Goal: Task Accomplishment & Management: Find specific page/section

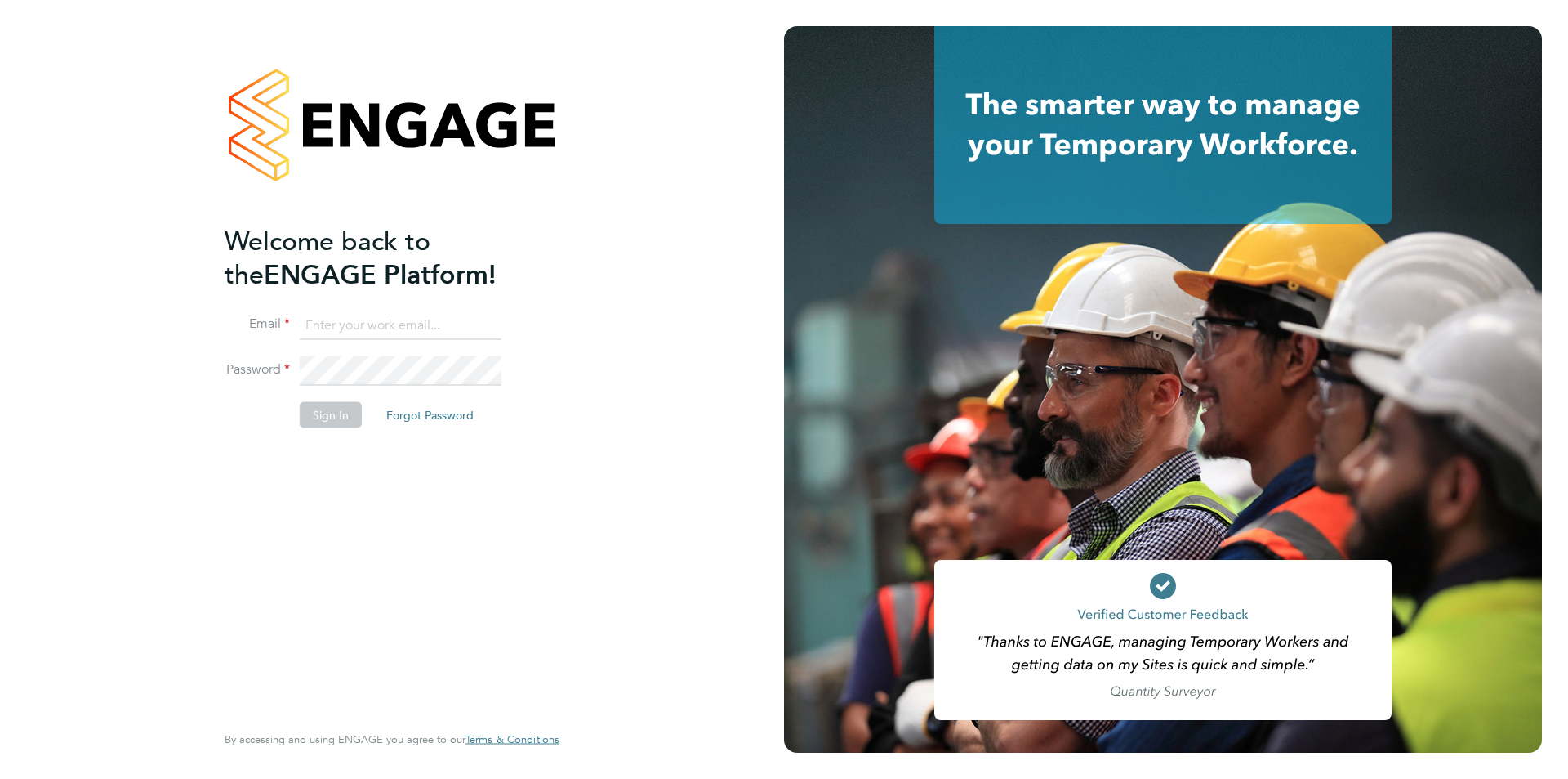
type input "[PERSON_NAME][EMAIL_ADDRESS][DOMAIN_NAME]"
click at [326, 407] on button "Sign In" at bounding box center [331, 413] width 62 height 26
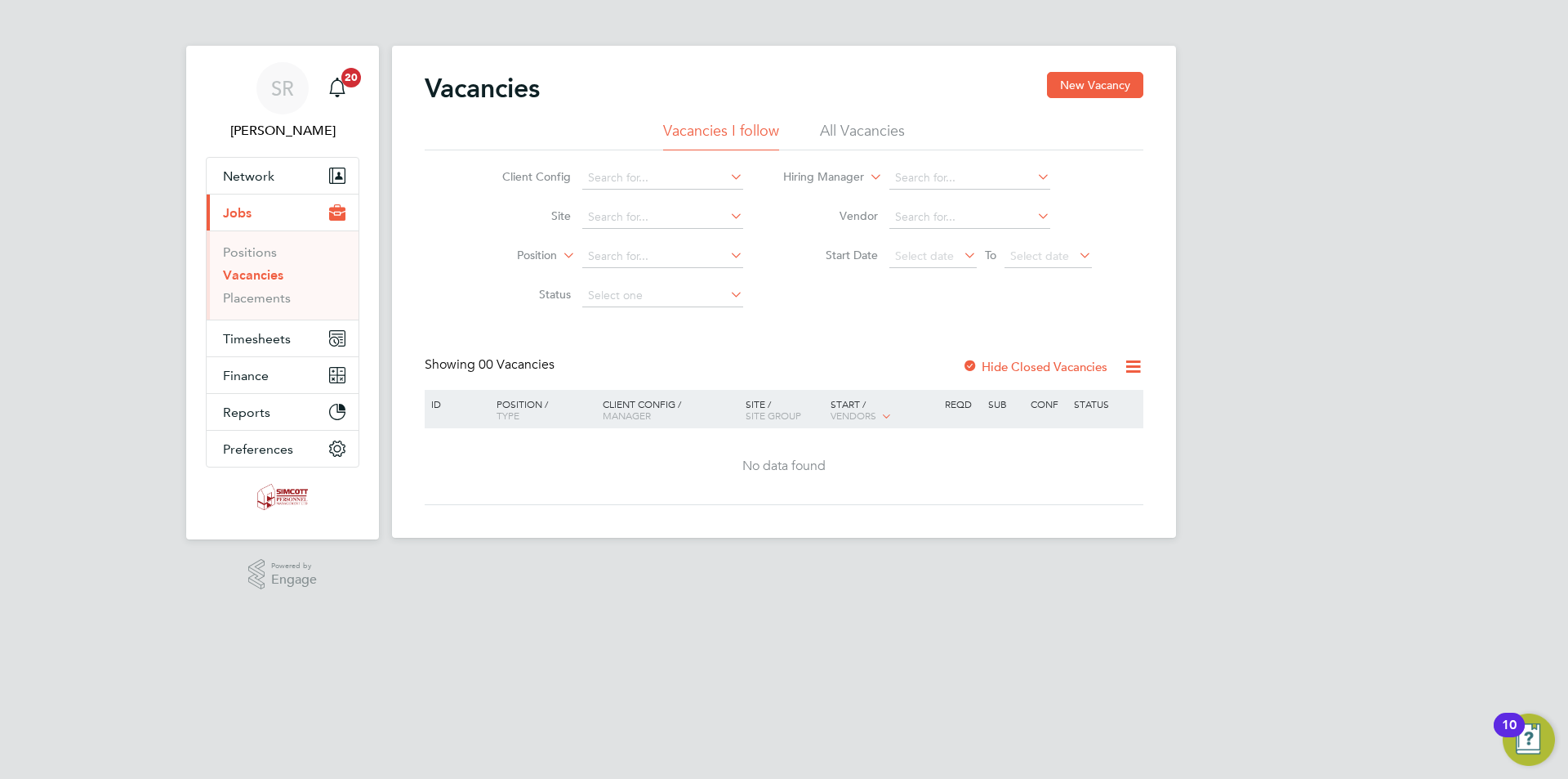
click at [246, 272] on link "Vacancies" at bounding box center [253, 275] width 60 height 16
click at [271, 343] on span "Timesheets" at bounding box center [256, 339] width 68 height 16
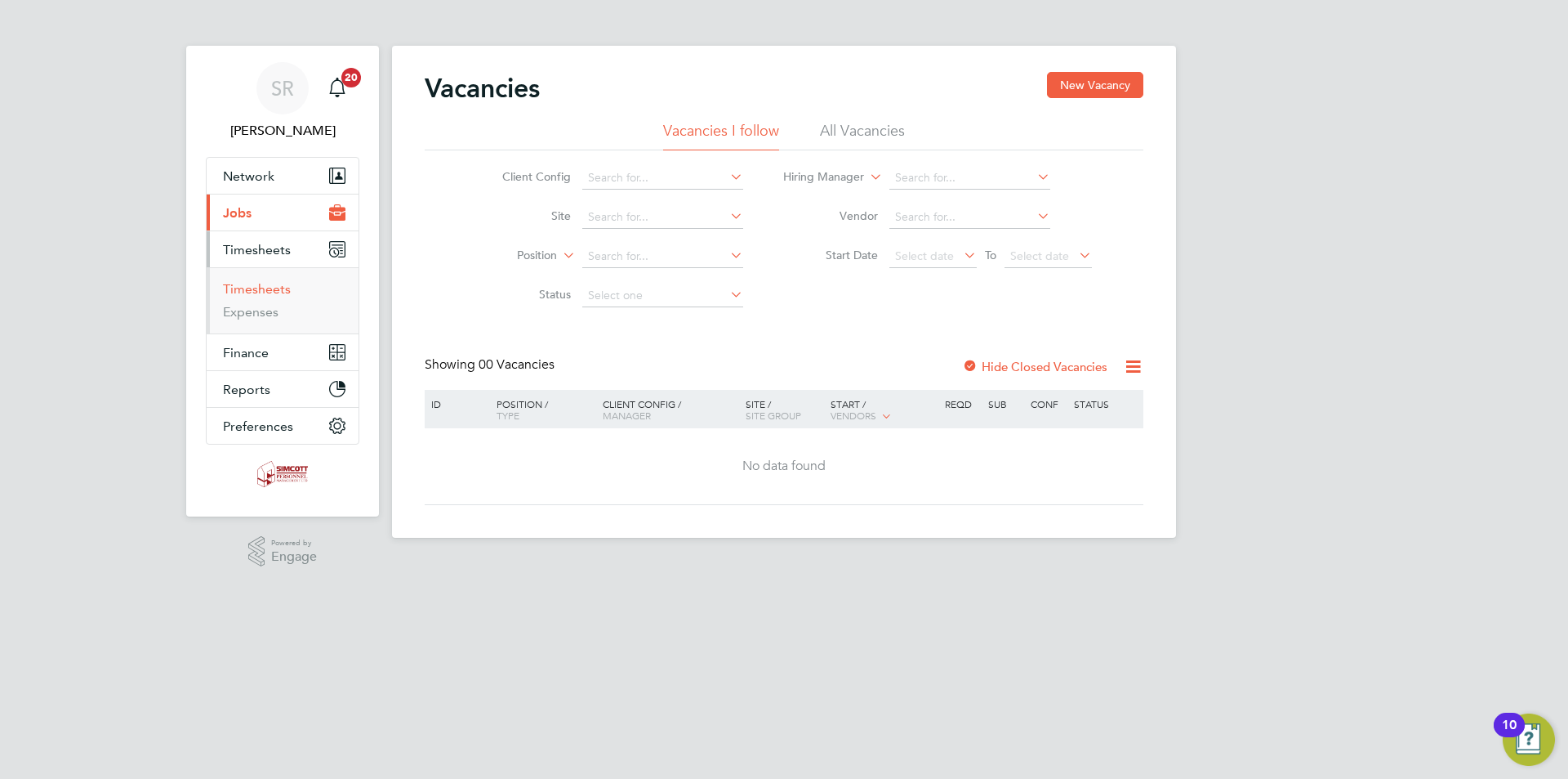
click at [262, 294] on link "Timesheets" at bounding box center [256, 288] width 68 height 16
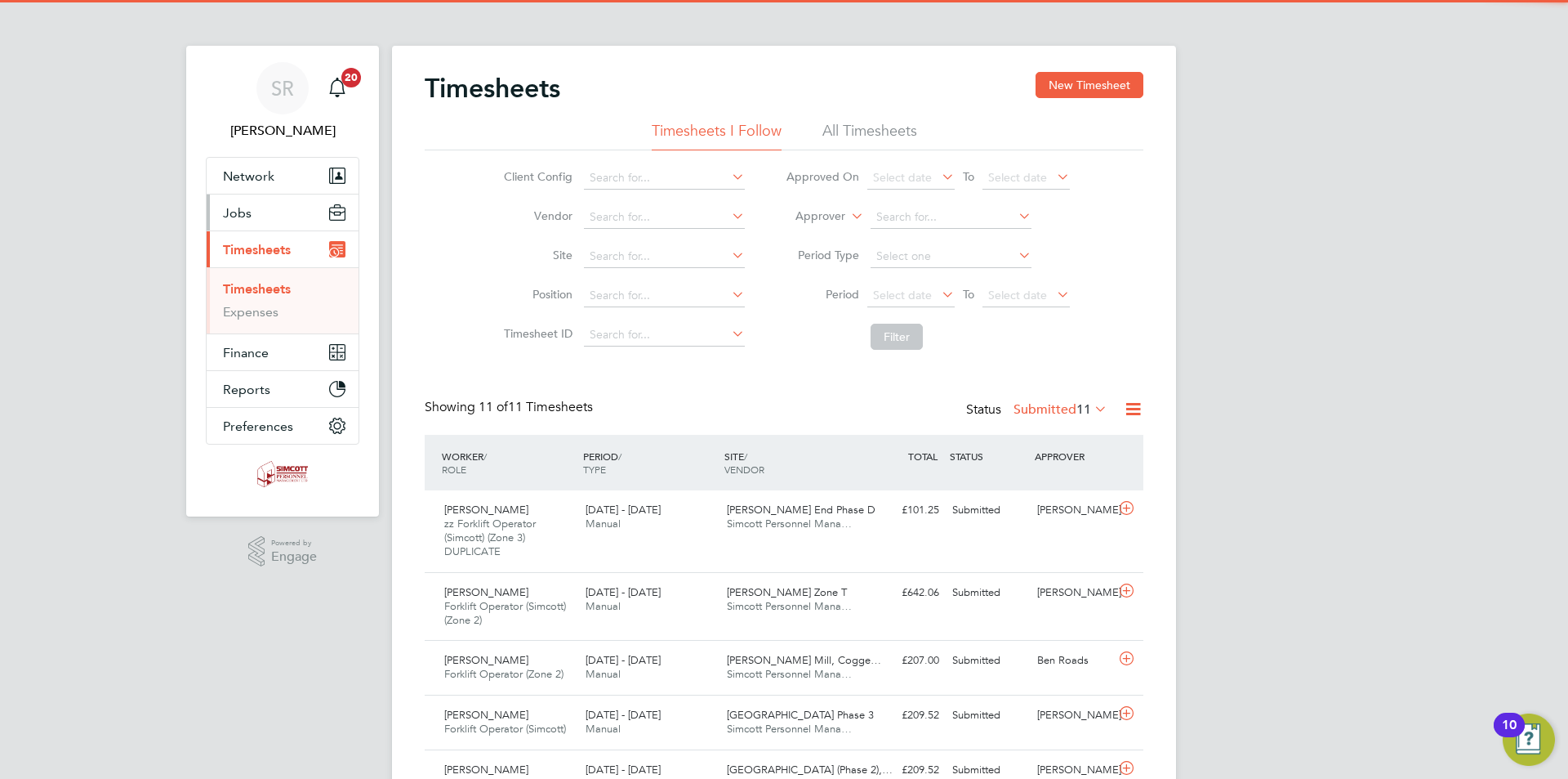
click at [242, 210] on span "Jobs" at bounding box center [237, 213] width 28 height 16
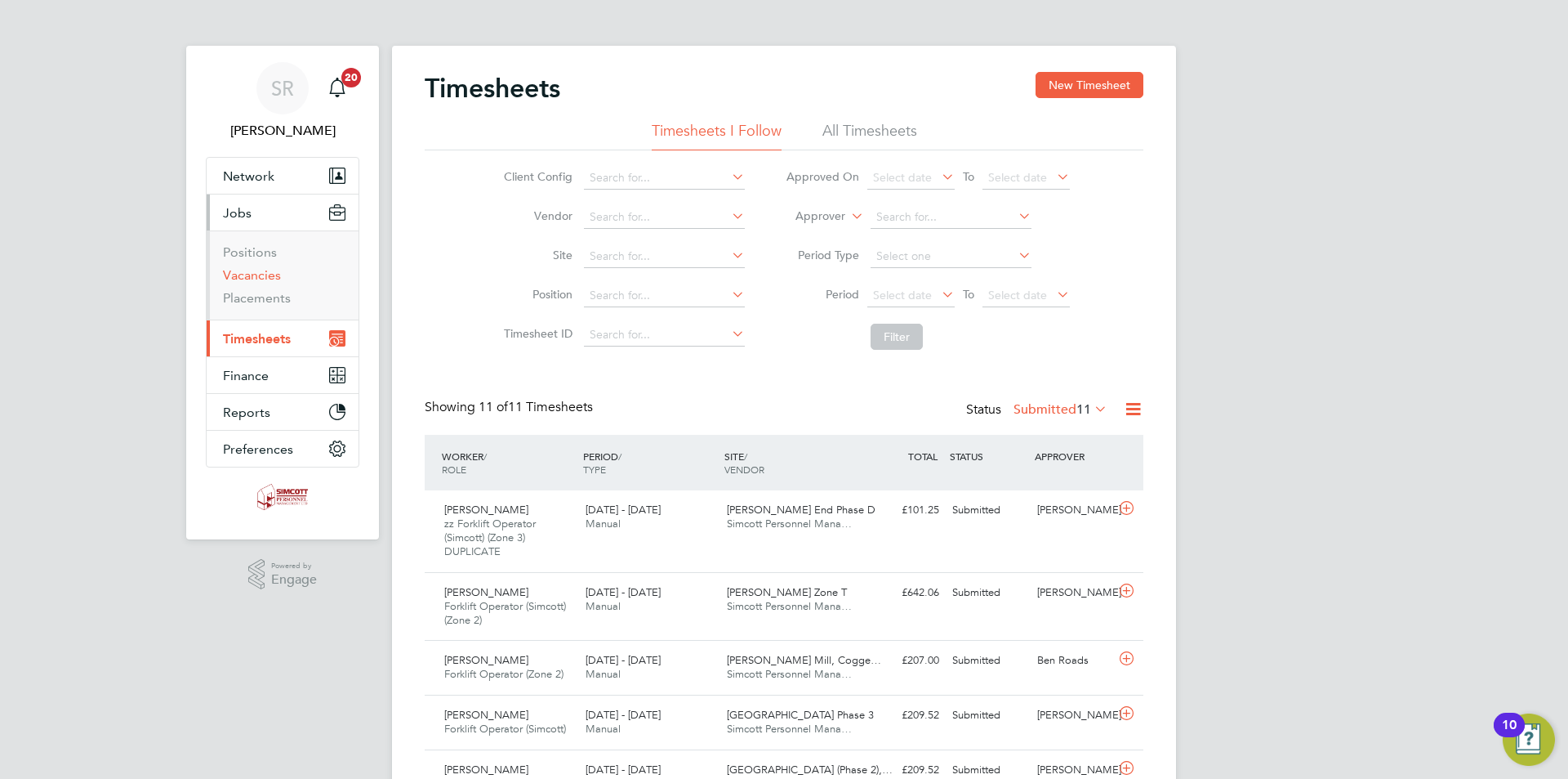
click at [261, 275] on link "Vacancies" at bounding box center [251, 275] width 58 height 16
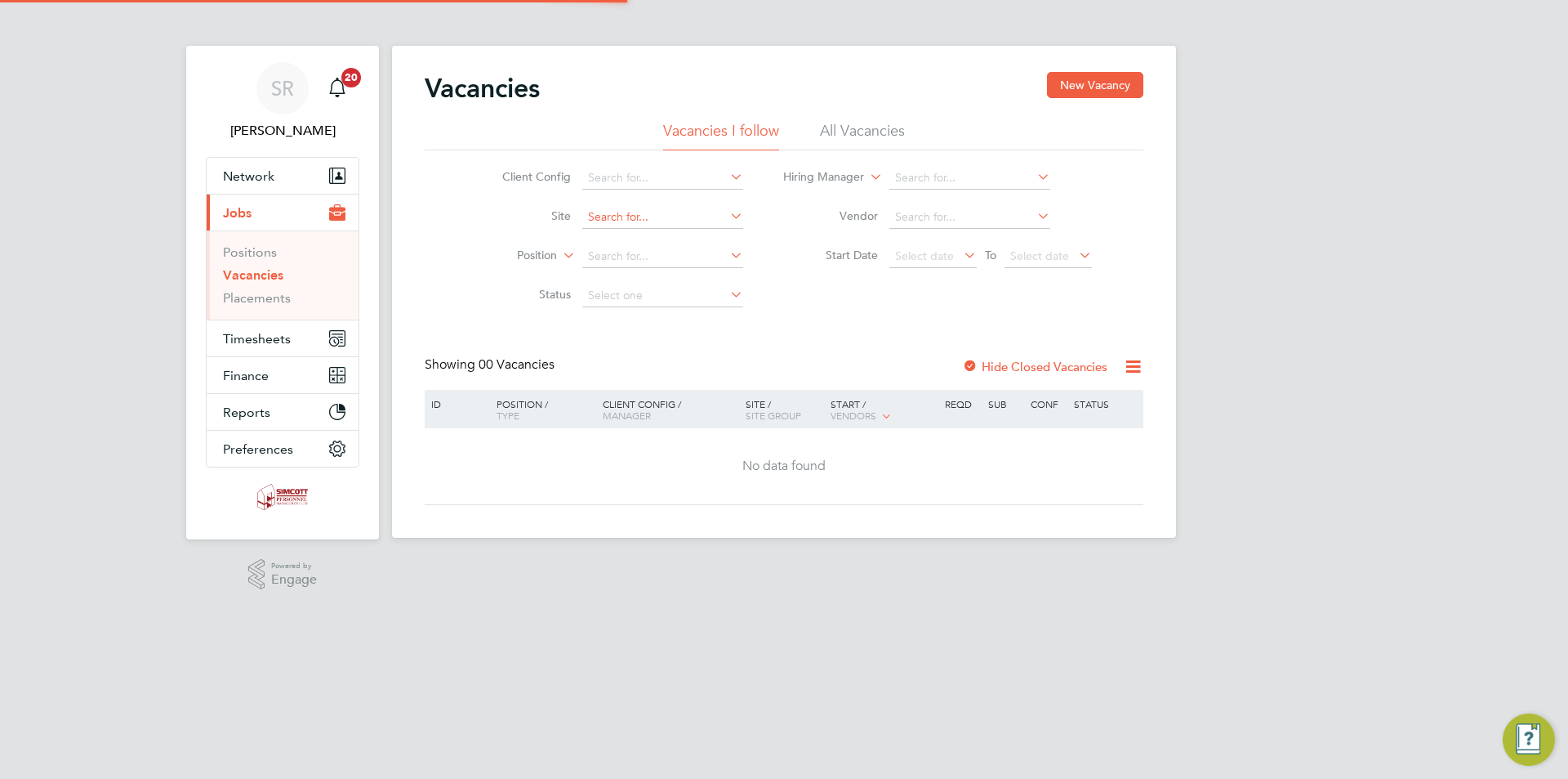
click at [644, 223] on input at bounding box center [663, 217] width 161 height 23
click at [679, 264] on li "Newhall 2B West" at bounding box center [662, 262] width 163 height 22
type input "Newhall 2B West"
click at [978, 366] on div at bounding box center [970, 367] width 16 height 16
click at [971, 364] on div at bounding box center [970, 367] width 16 height 16
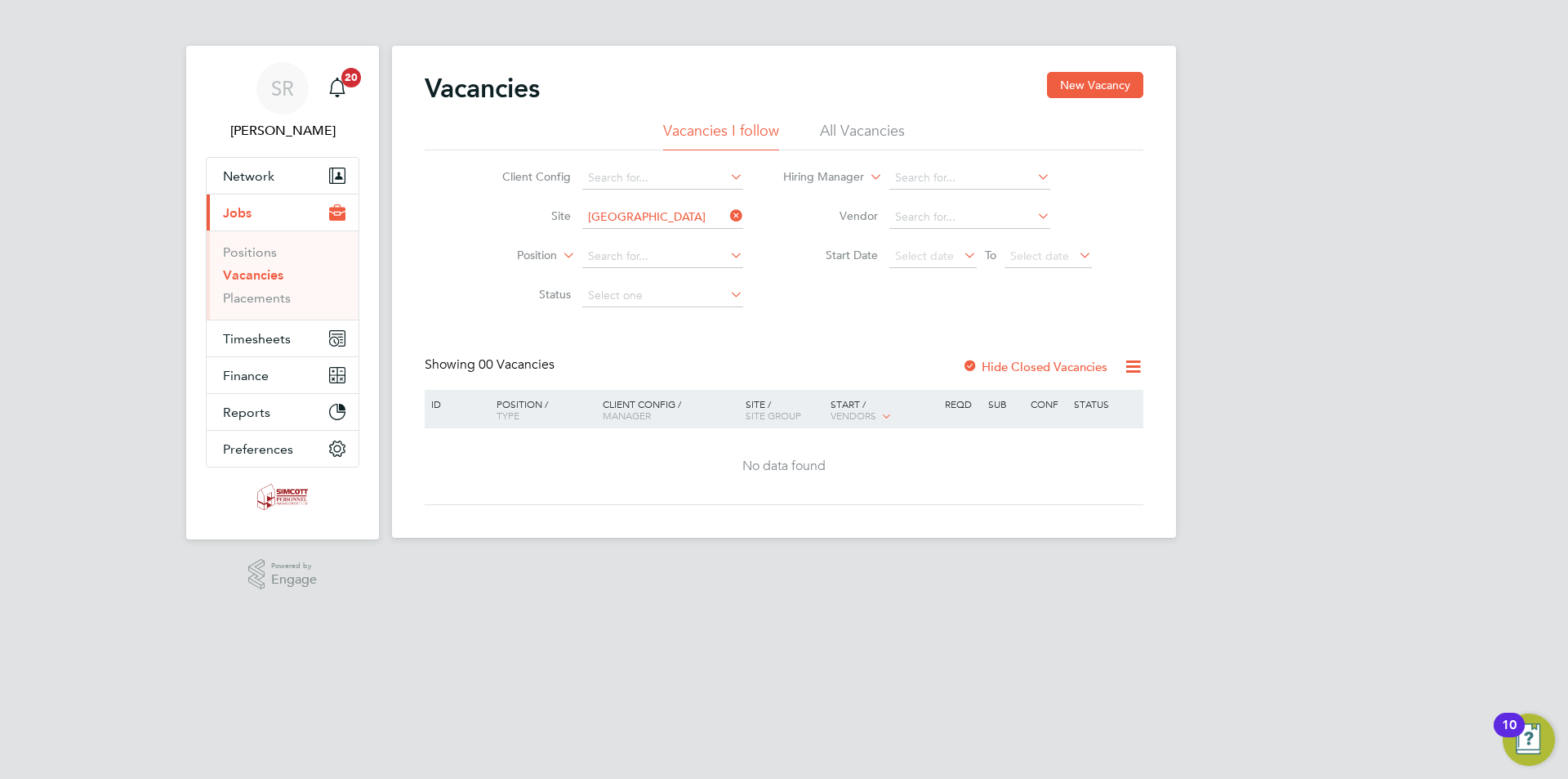
click at [864, 130] on li "All Vacancies" at bounding box center [862, 135] width 85 height 29
click at [970, 361] on div at bounding box center [970, 367] width 16 height 16
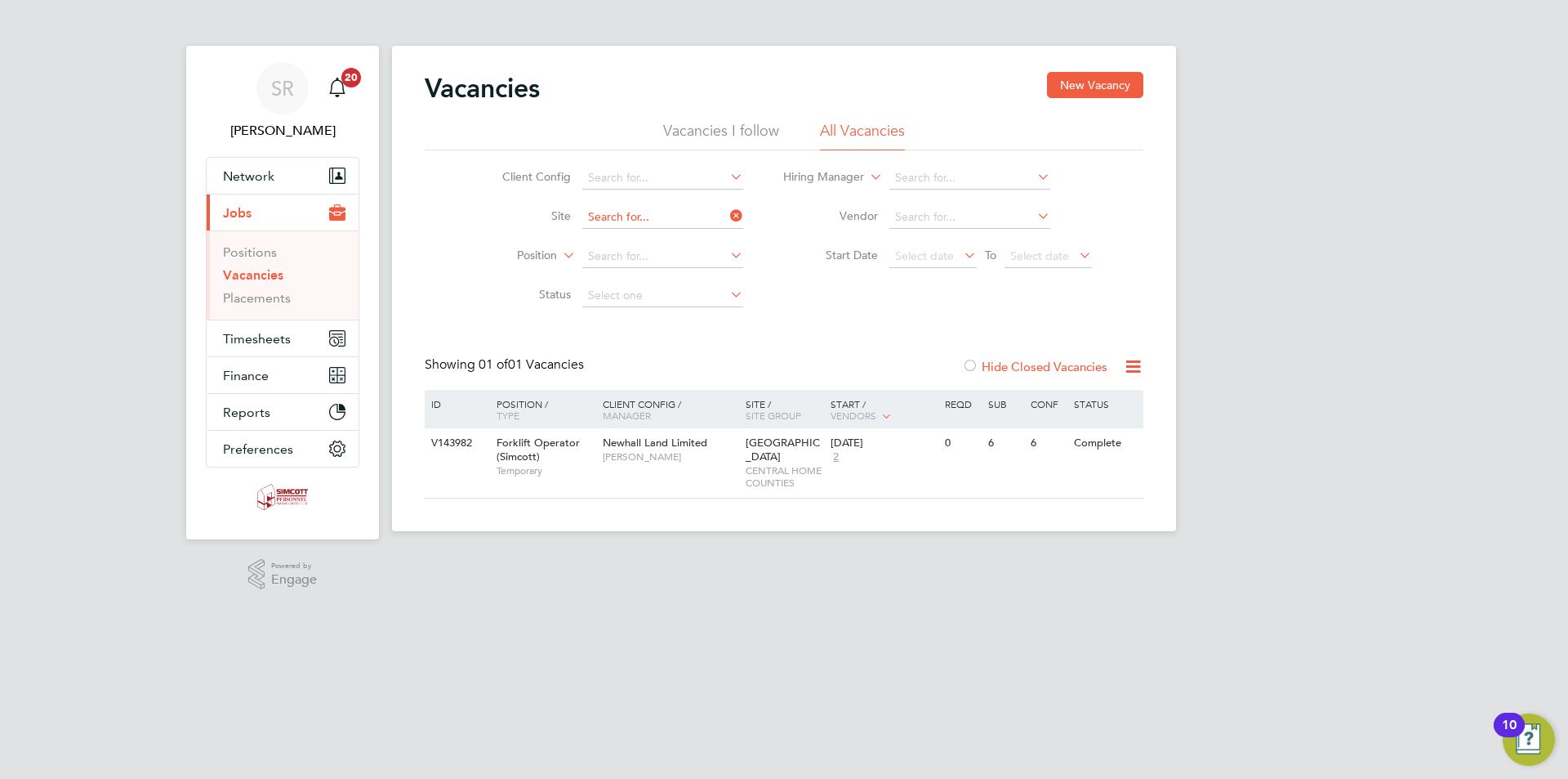
click at [704, 213] on input at bounding box center [663, 217] width 161 height 23
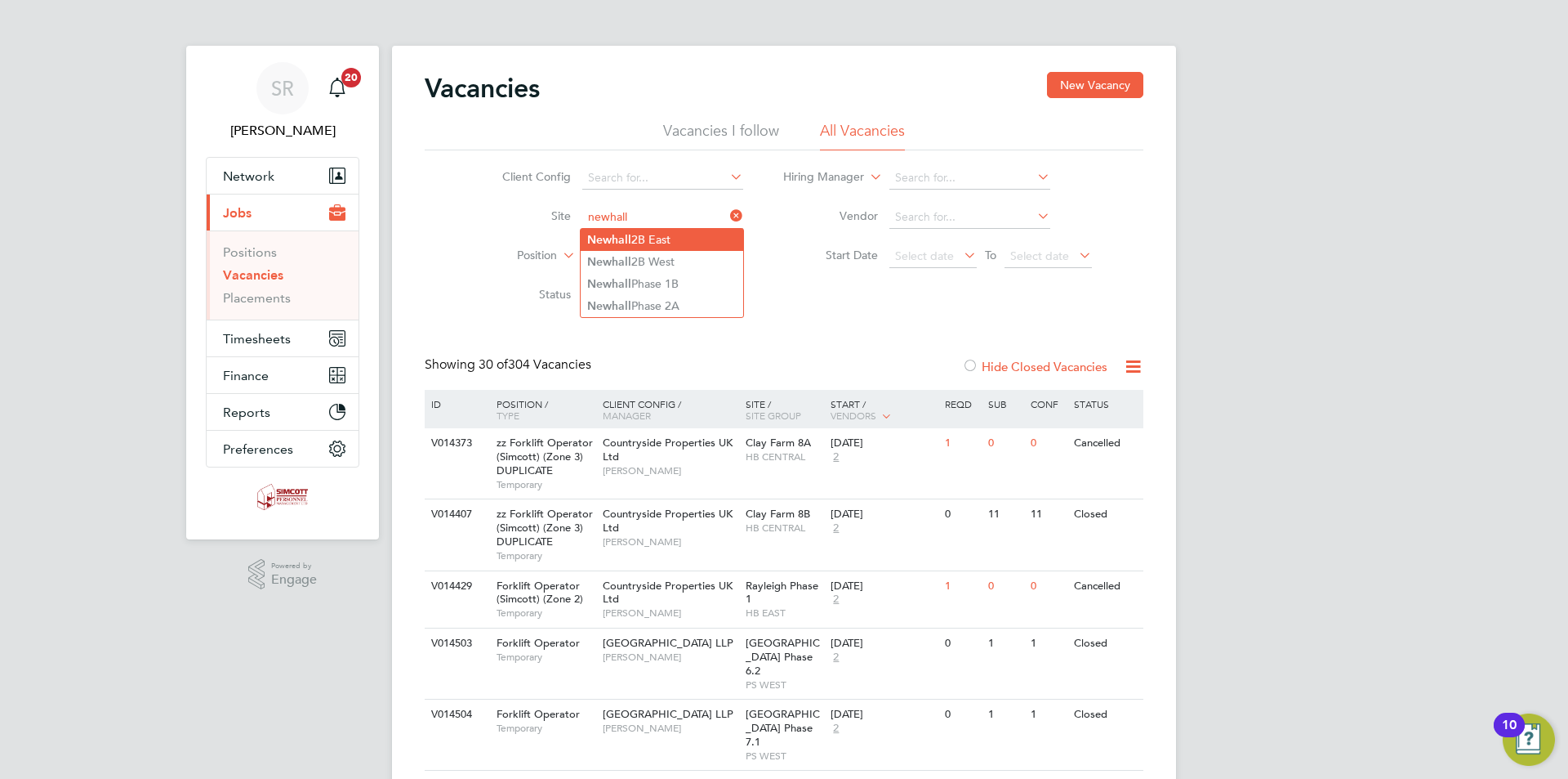
type input "Newhall 2B East"
